Goal: Task Accomplishment & Management: Complete application form

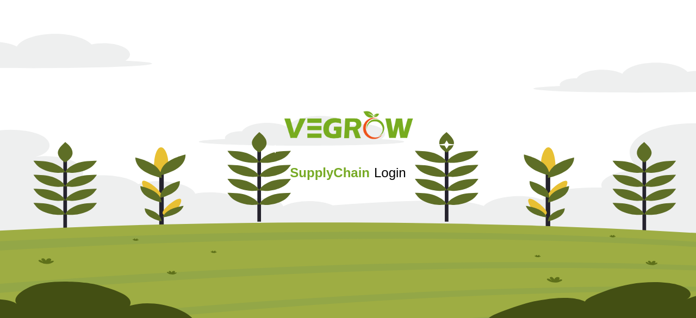
click at [390, 166] on span "Login" at bounding box center [390, 172] width 32 height 15
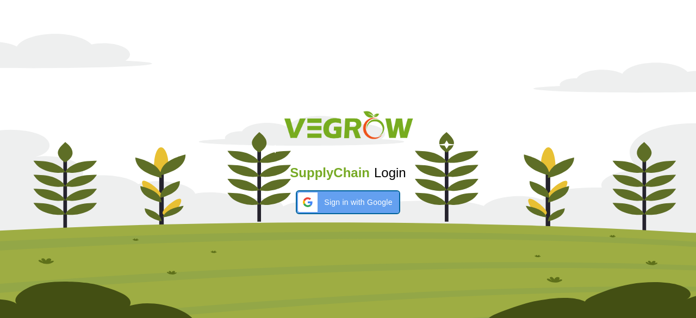
click at [360, 204] on span "Sign in with Google" at bounding box center [358, 202] width 68 height 11
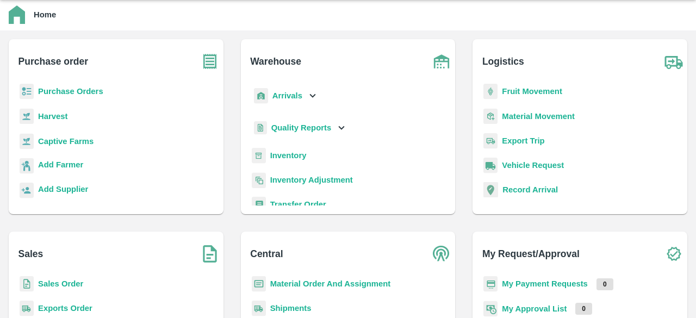
scroll to position [38, 0]
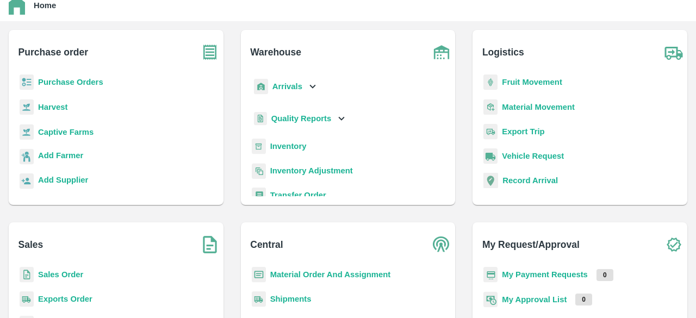
click at [71, 273] on b "Sales Order" at bounding box center [60, 274] width 45 height 9
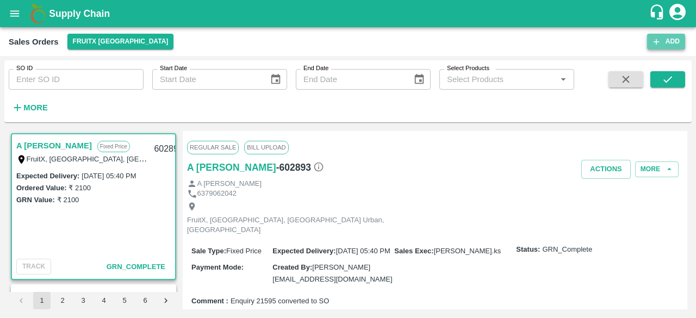
click at [663, 44] on button "Add" at bounding box center [666, 42] width 38 height 16
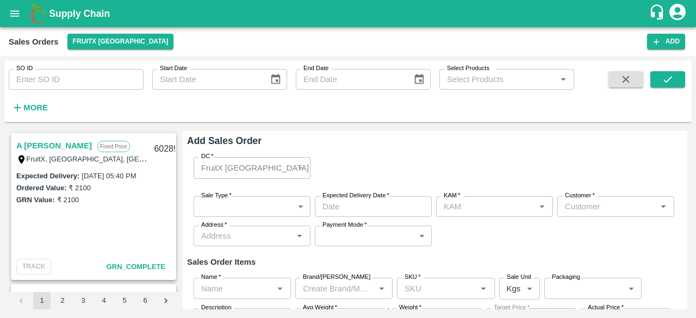
click at [302, 166] on div "FruitX [GEOGRAPHIC_DATA]" at bounding box center [251, 167] width 117 height 21
click at [299, 167] on div "FruitX [GEOGRAPHIC_DATA]" at bounding box center [251, 167] width 117 height 21
type input "[PERSON_NAME]"
click at [120, 194] on div "GRN Value: ₹ 2100" at bounding box center [93, 199] width 154 height 12
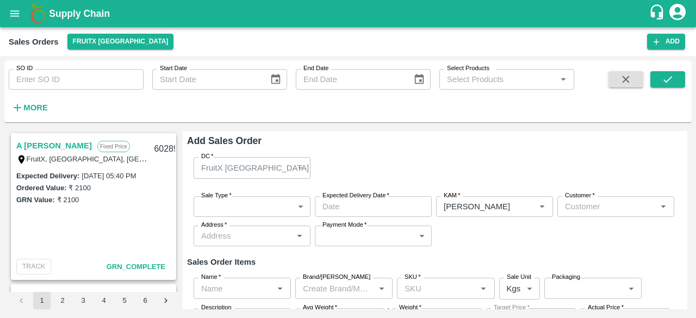
click at [90, 182] on div "Ordered Value: ₹ 2100" at bounding box center [93, 188] width 154 height 12
click at [63, 157] on label "FruitX, [GEOGRAPHIC_DATA], [GEOGRAPHIC_DATA] Urban, [GEOGRAPHIC_DATA]" at bounding box center [163, 158] width 272 height 9
click at [666, 77] on icon "submit" at bounding box center [667, 79] width 12 height 12
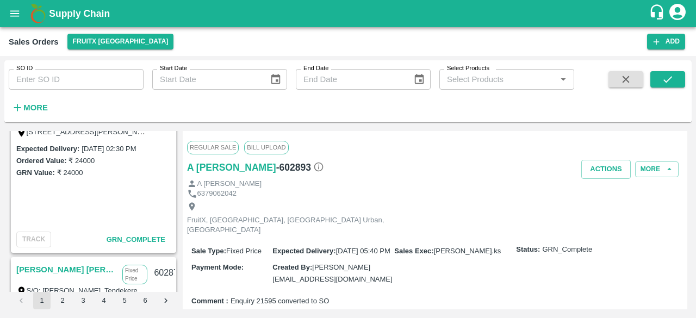
scroll to position [1830, 0]
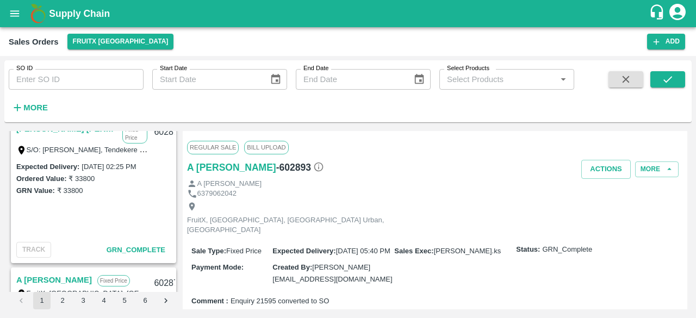
click at [178, 133] on div "A [PERSON_NAME] Fixed Price FruitX, [GEOGRAPHIC_DATA], [GEOGRAPHIC_DATA] Urban,…" at bounding box center [348, 220] width 678 height 178
click at [175, 135] on div "A [PERSON_NAME] Fixed Price FruitX, [GEOGRAPHIC_DATA], [GEOGRAPHIC_DATA] Urban,…" at bounding box center [94, 211] width 170 height 161
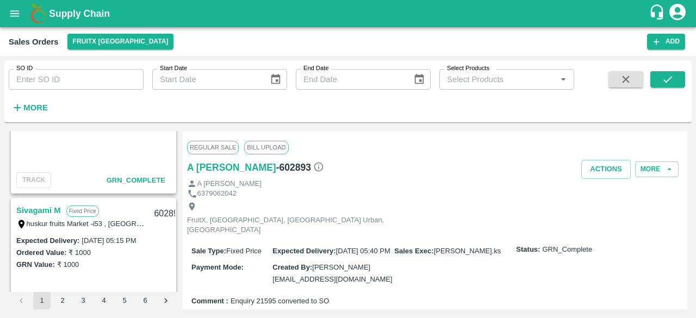
scroll to position [0, 0]
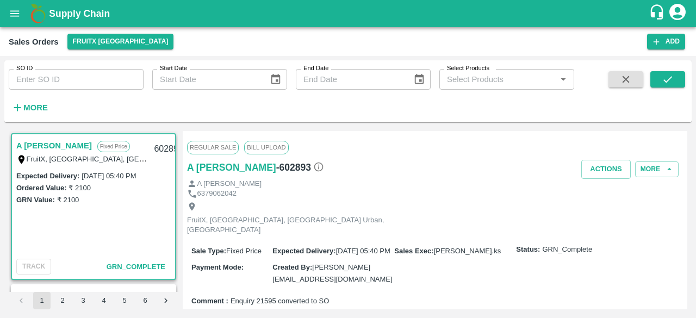
click at [683, 142] on div "Regular Sale Bill Upload A [PERSON_NAME] - 602893 Actions More A [PERSON_NAME] …" at bounding box center [435, 220] width 504 height 178
click at [77, 78] on input "SO ID" at bounding box center [76, 79] width 135 height 21
click at [256, 49] on div "Sales Orders FruitX [GEOGRAPHIC_DATA]" at bounding box center [328, 42] width 638 height 16
click at [660, 43] on icon "button" at bounding box center [656, 42] width 10 height 10
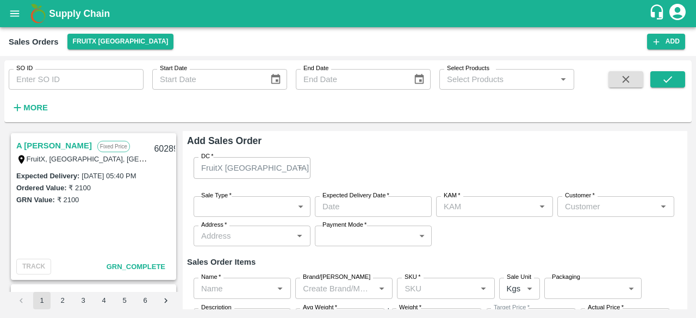
type input "[PERSON_NAME]"
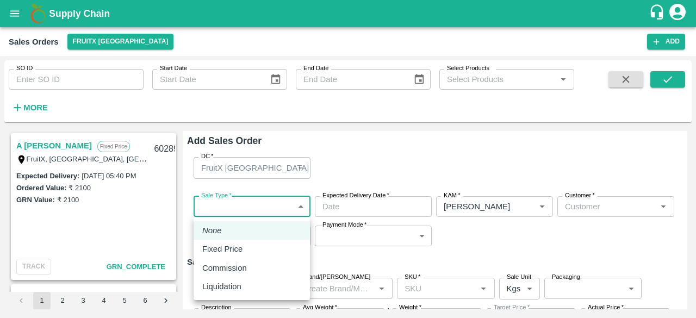
click at [296, 204] on body "Supply Chain Sales Orders FruitX [GEOGRAPHIC_DATA] Add SO ID SO ID Start Date S…" at bounding box center [348, 159] width 696 height 318
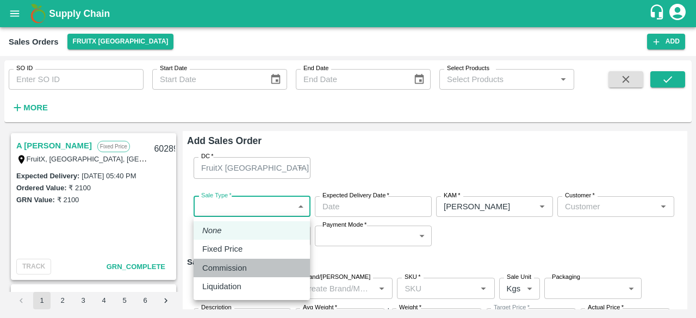
click at [240, 268] on p "Commission" at bounding box center [224, 268] width 45 height 12
type input "2"
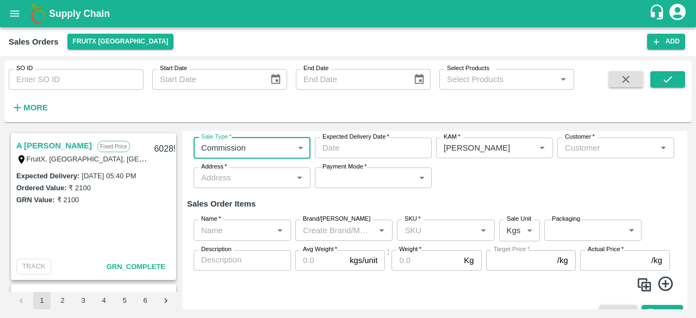
scroll to position [76, 0]
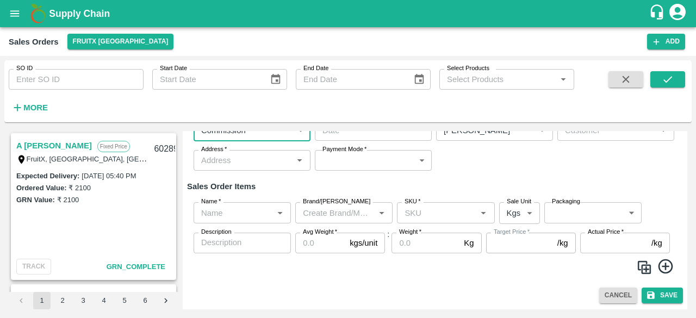
click at [361, 211] on input "Brand/[PERSON_NAME]" at bounding box center [334, 212] width 73 height 14
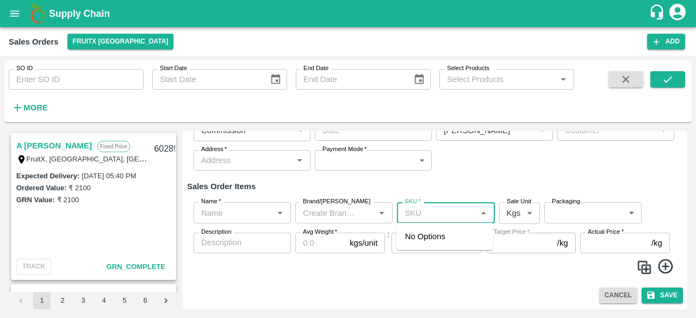
click at [452, 211] on input "SKU   *" at bounding box center [436, 212] width 73 height 14
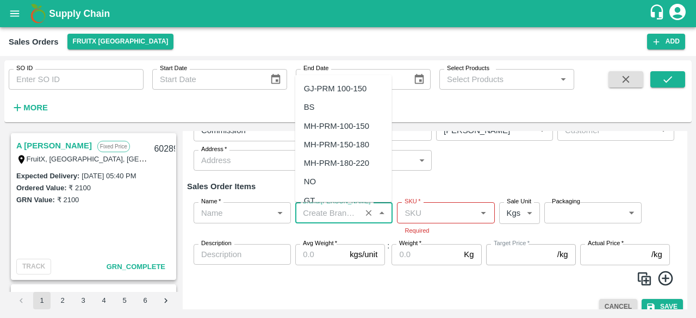
click at [339, 215] on input "Brand/[PERSON_NAME]" at bounding box center [327, 212] width 59 height 14
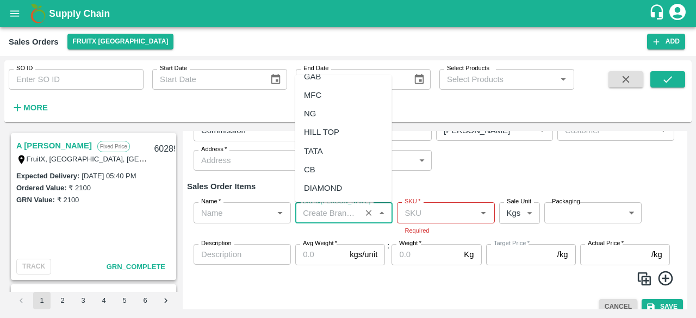
scroll to position [4583, 0]
click at [317, 210] on input "Brand/[PERSON_NAME]" at bounding box center [327, 212] width 59 height 14
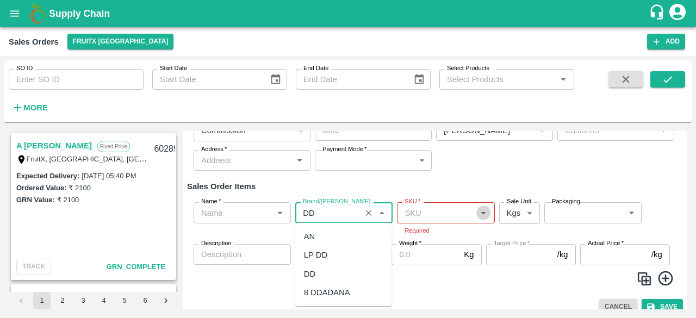
click at [487, 215] on icon "Open" at bounding box center [483, 213] width 12 height 12
type input "DD"
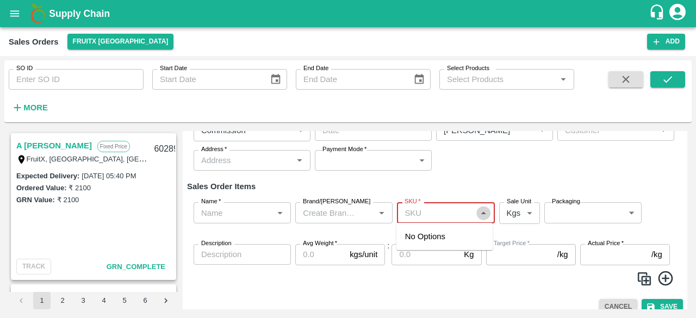
click at [487, 215] on icon "Close" at bounding box center [483, 213] width 12 height 12
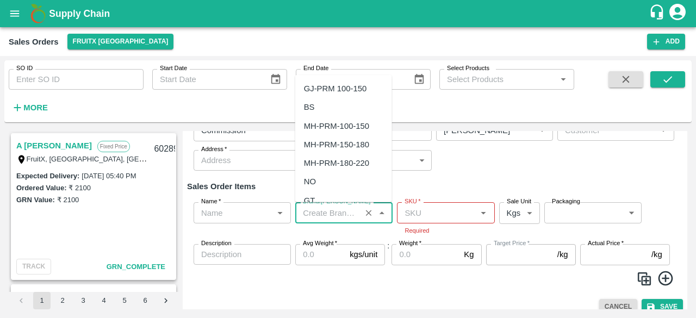
click at [331, 219] on input "Brand/[PERSON_NAME]" at bounding box center [327, 212] width 59 height 14
click at [389, 199] on div "GT" at bounding box center [343, 200] width 97 height 18
click at [337, 211] on input "Brand/[PERSON_NAME]" at bounding box center [327, 212] width 59 height 14
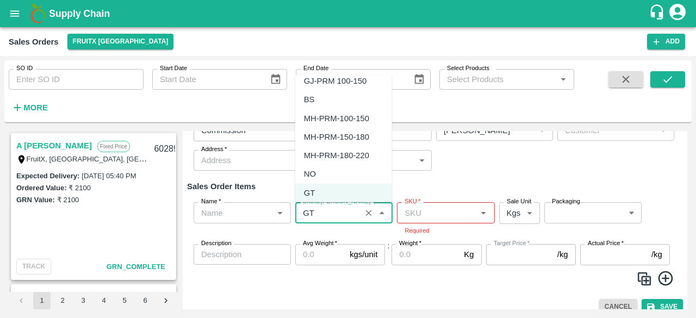
click at [389, 79] on div "GJ-PRM 100-150" at bounding box center [343, 81] width 97 height 18
type input "GJ-PRM 100-150"
